Goal: Task Accomplishment & Management: Use online tool/utility

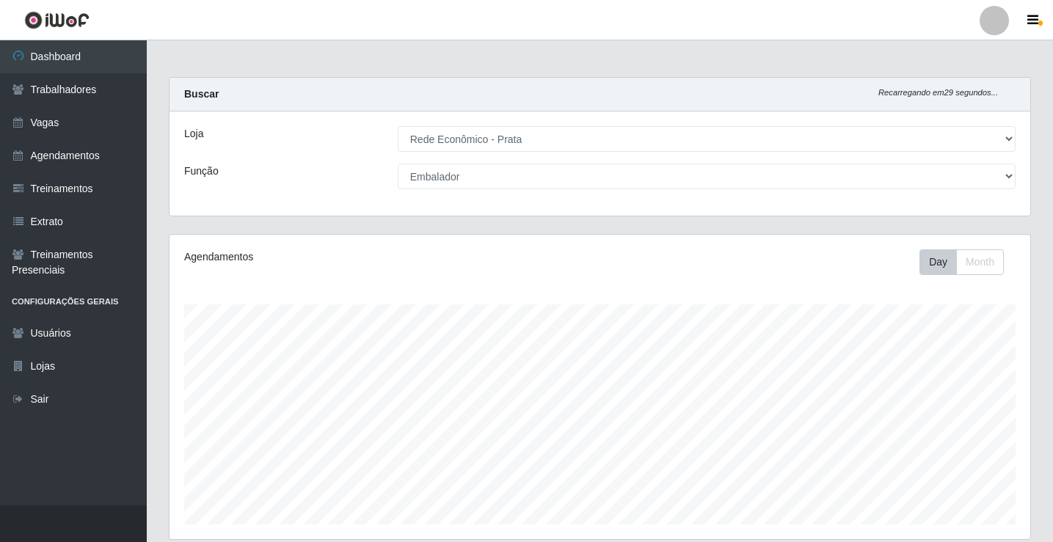
select select "192"
select select "1"
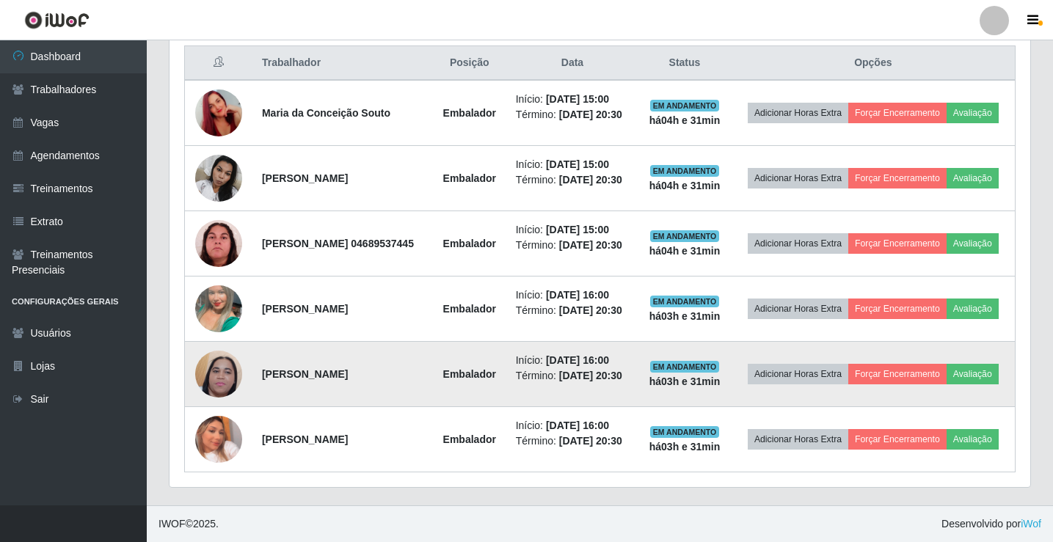
scroll to position [629, 0]
click at [227, 364] on img at bounding box center [218, 374] width 47 height 104
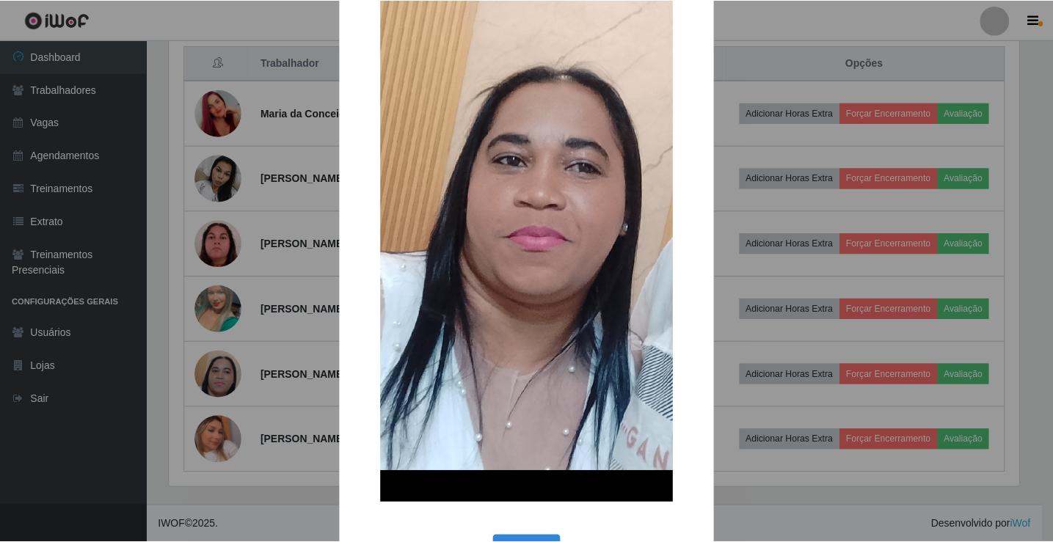
scroll to position [220, 0]
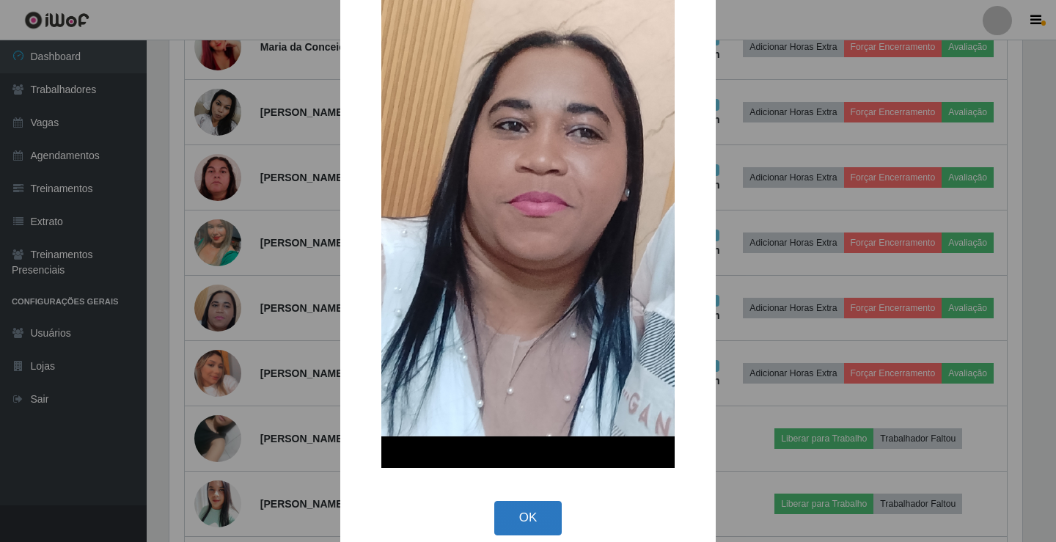
click at [535, 517] on button "OK" at bounding box center [528, 518] width 68 height 34
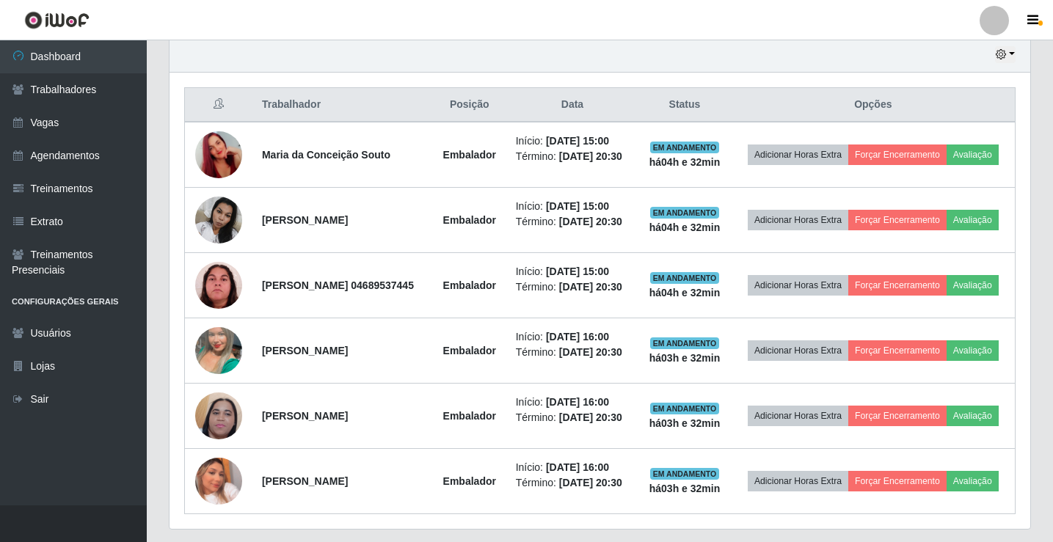
scroll to position [409, 0]
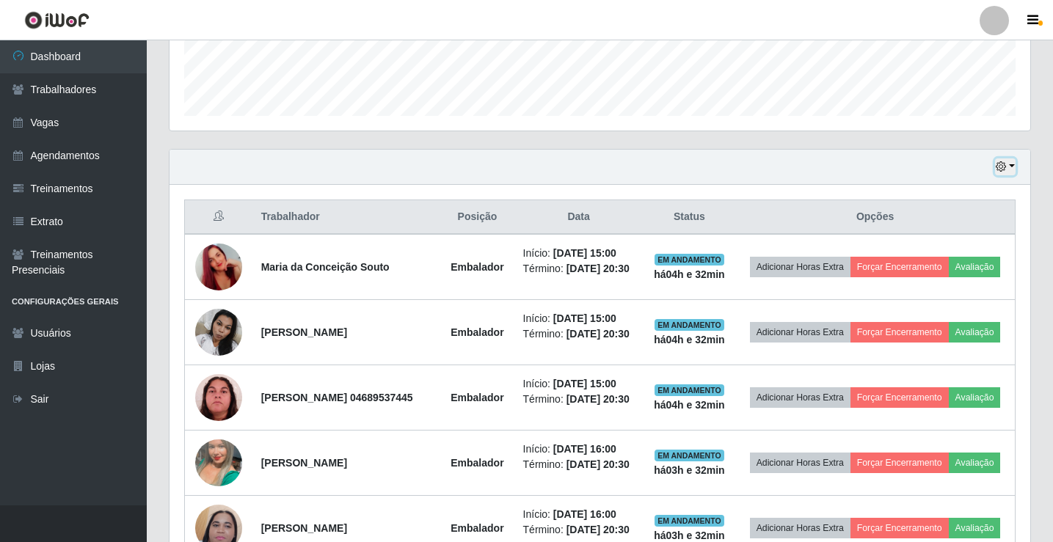
click at [1012, 168] on button "button" at bounding box center [1005, 166] width 21 height 17
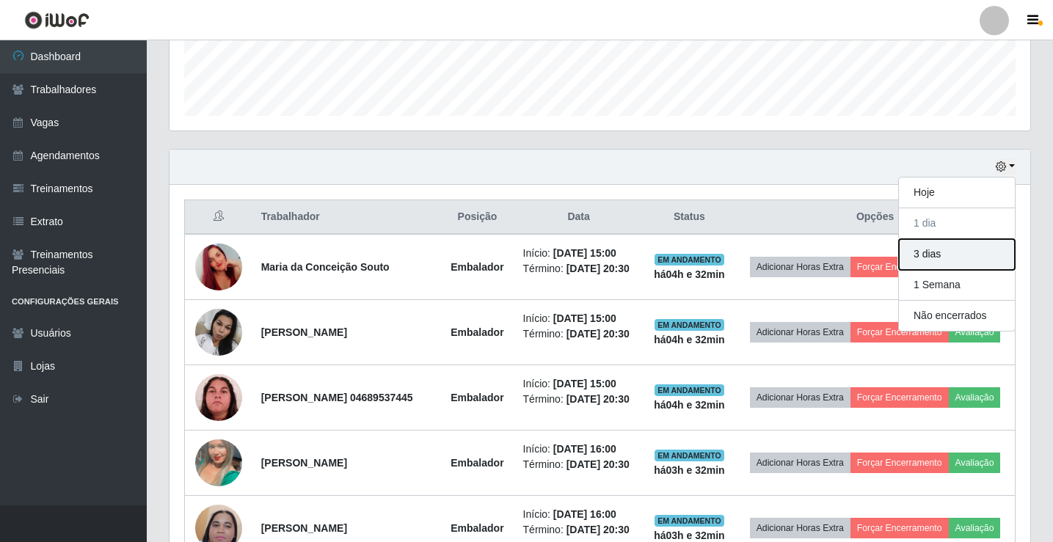
click at [936, 256] on button "3 dias" at bounding box center [957, 254] width 116 height 31
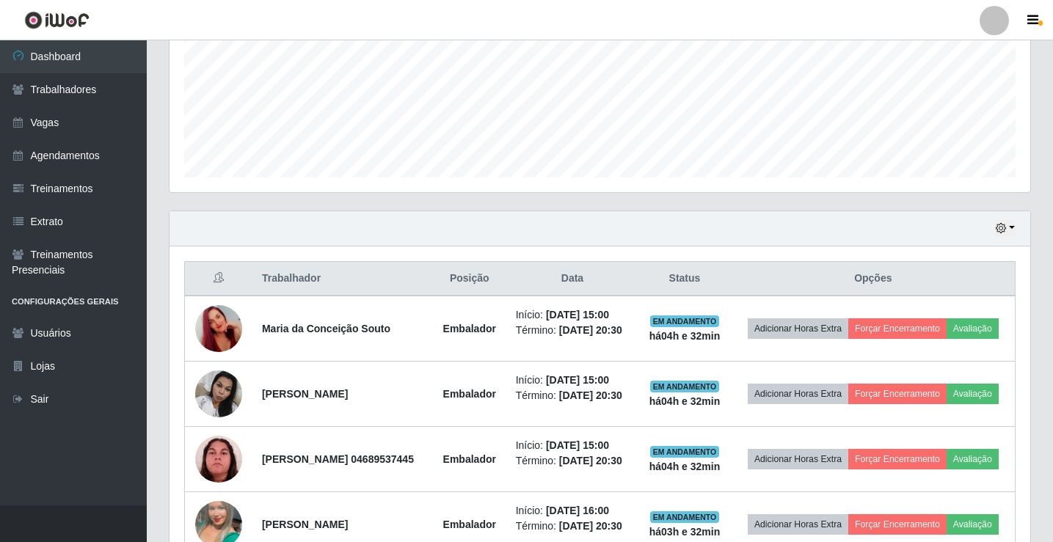
scroll to position [335, 0]
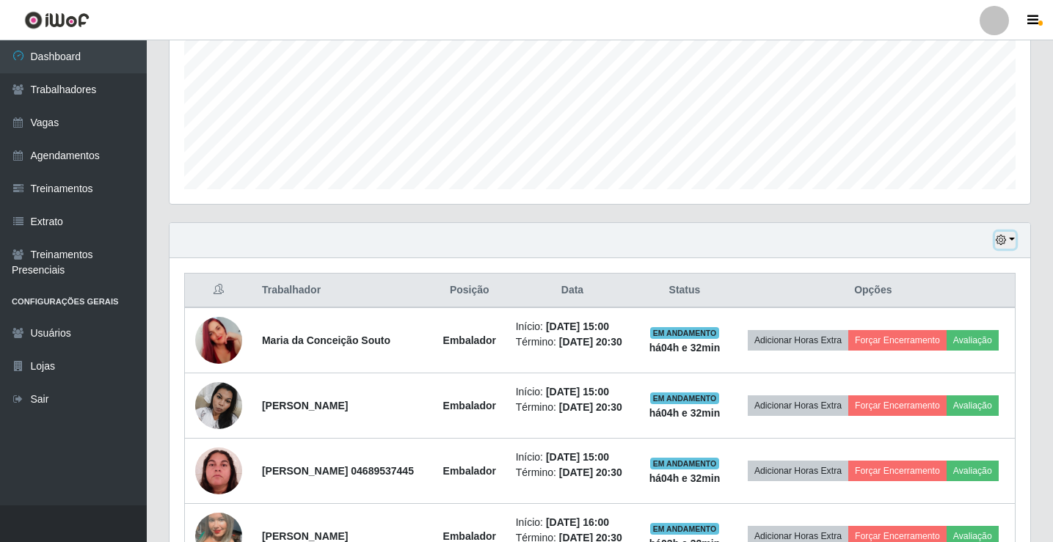
click at [1013, 239] on button "button" at bounding box center [1005, 240] width 21 height 17
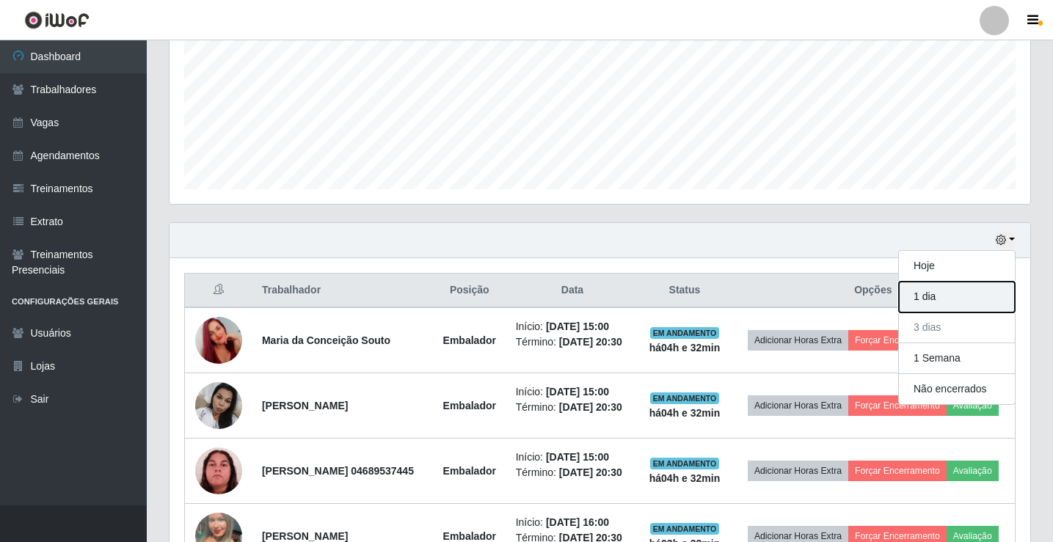
click at [941, 299] on button "1 dia" at bounding box center [957, 297] width 116 height 31
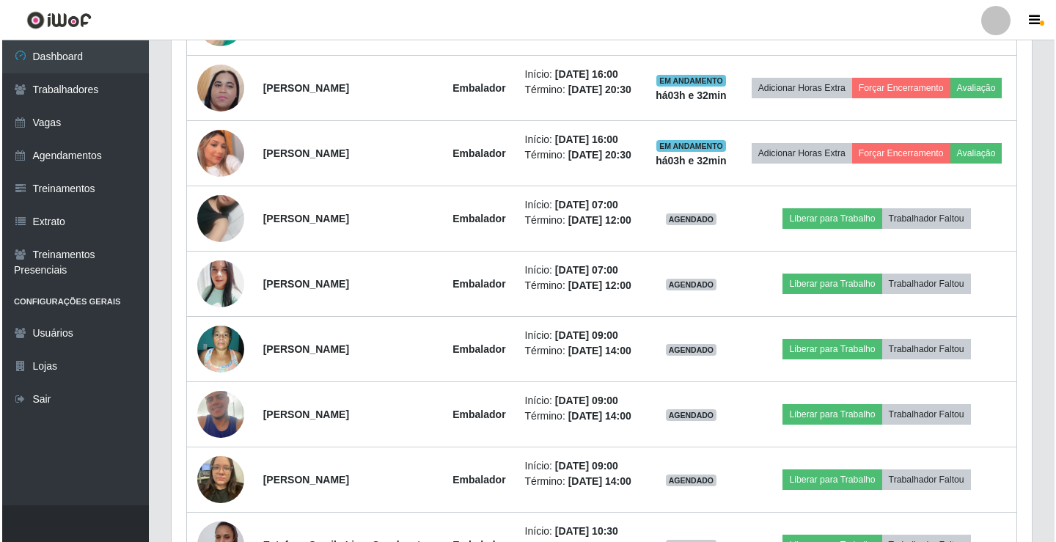
scroll to position [922, 0]
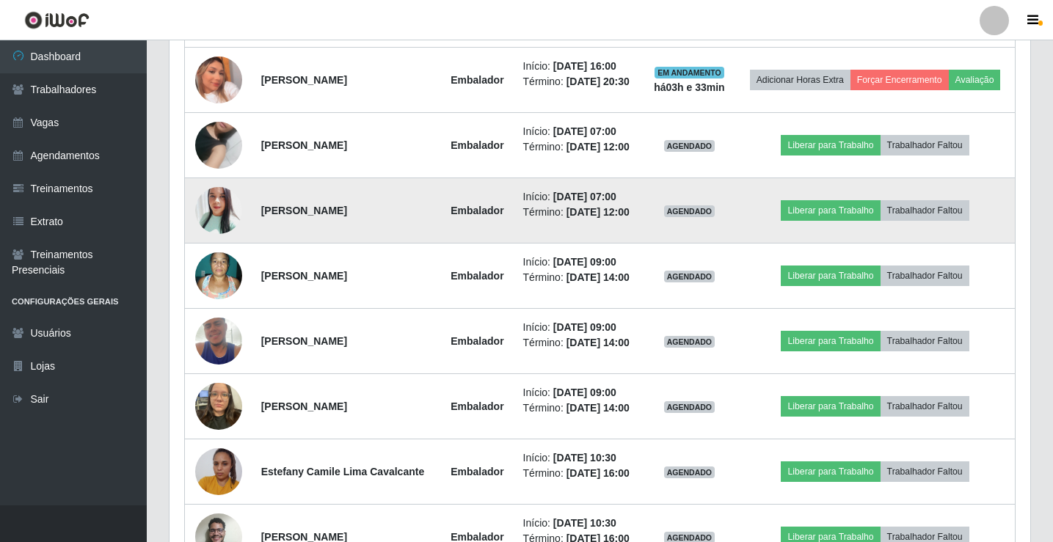
click at [216, 238] on img at bounding box center [218, 211] width 47 height 56
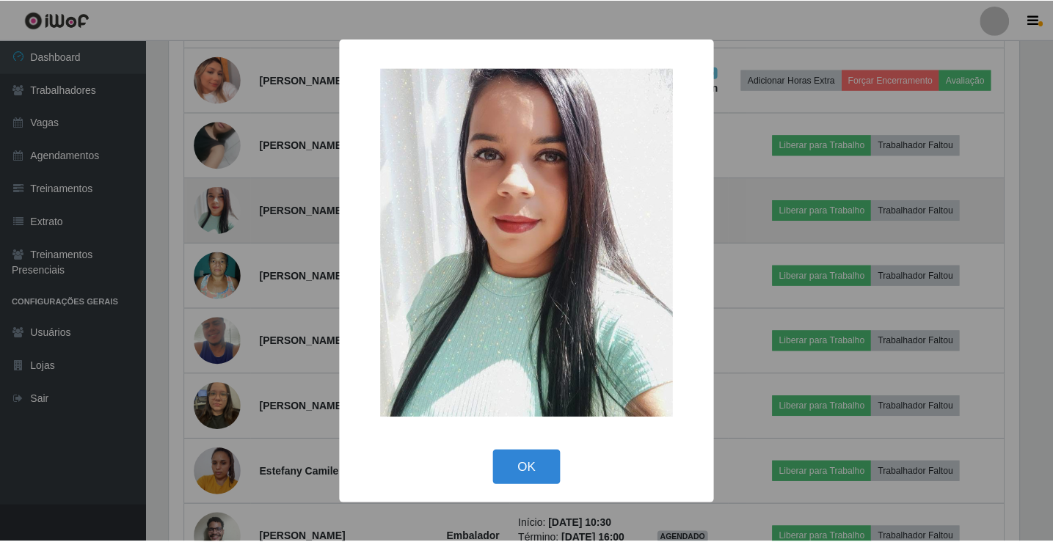
scroll to position [629, 0]
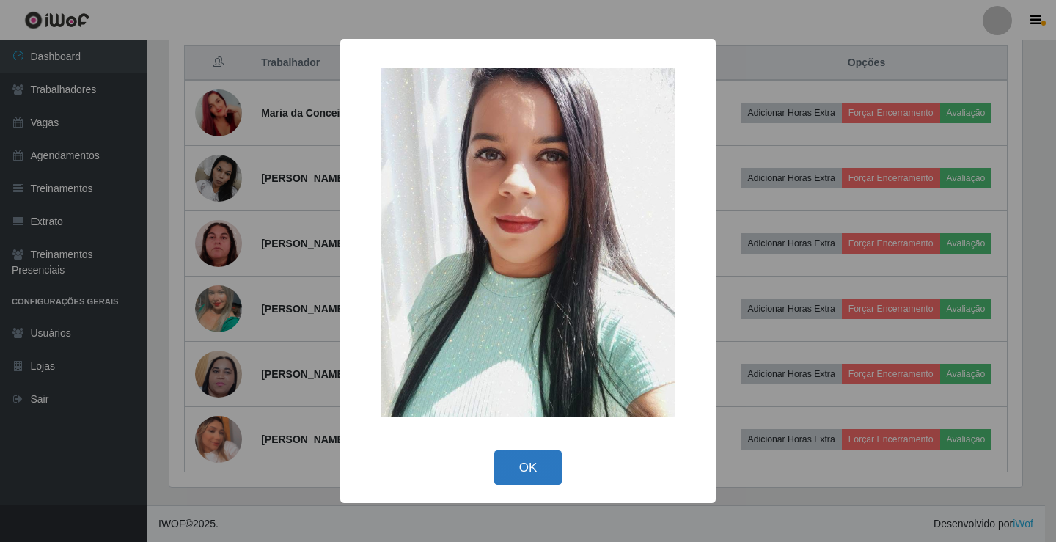
click at [535, 465] on button "OK" at bounding box center [528, 467] width 68 height 34
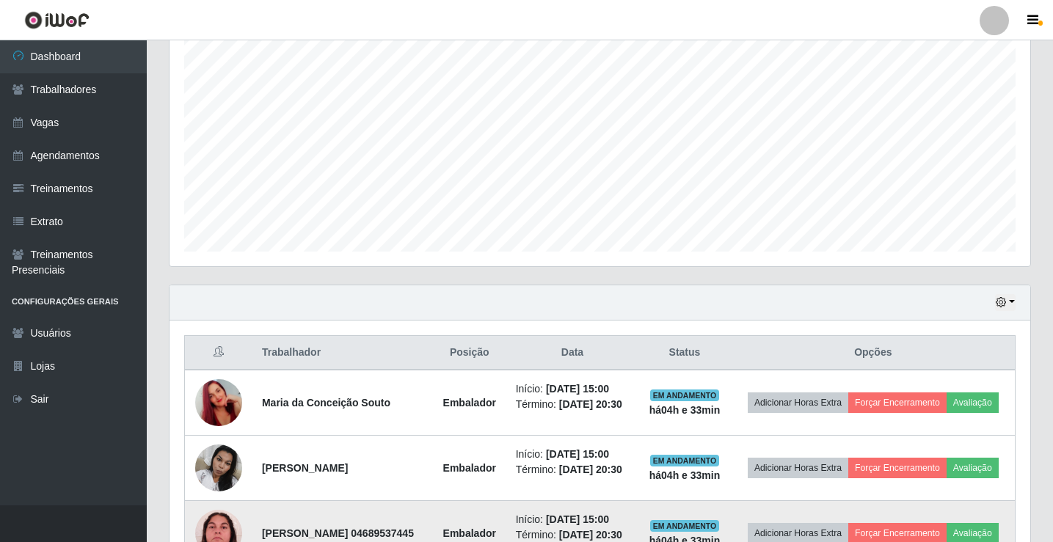
scroll to position [189, 0]
